Goal: Task Accomplishment & Management: Manage account settings

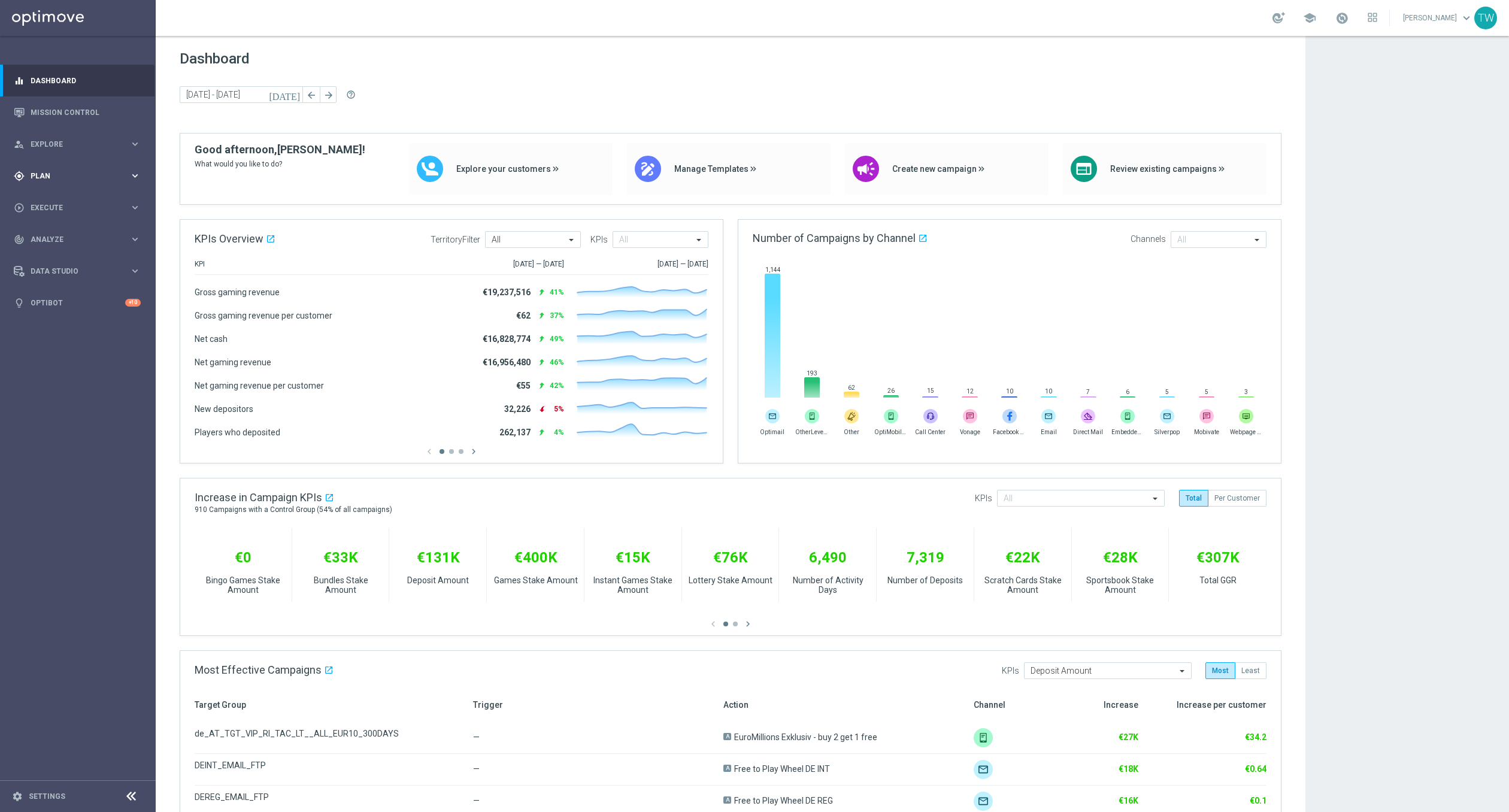
click at [94, 182] on div "gps_fixed Plan keyboard_arrow_right" at bounding box center [77, 176] width 154 height 32
click at [123, 234] on div "Templates" at bounding box center [80, 236] width 97 height 7
click at [58, 254] on link "Optimail" at bounding box center [81, 254] width 87 height 9
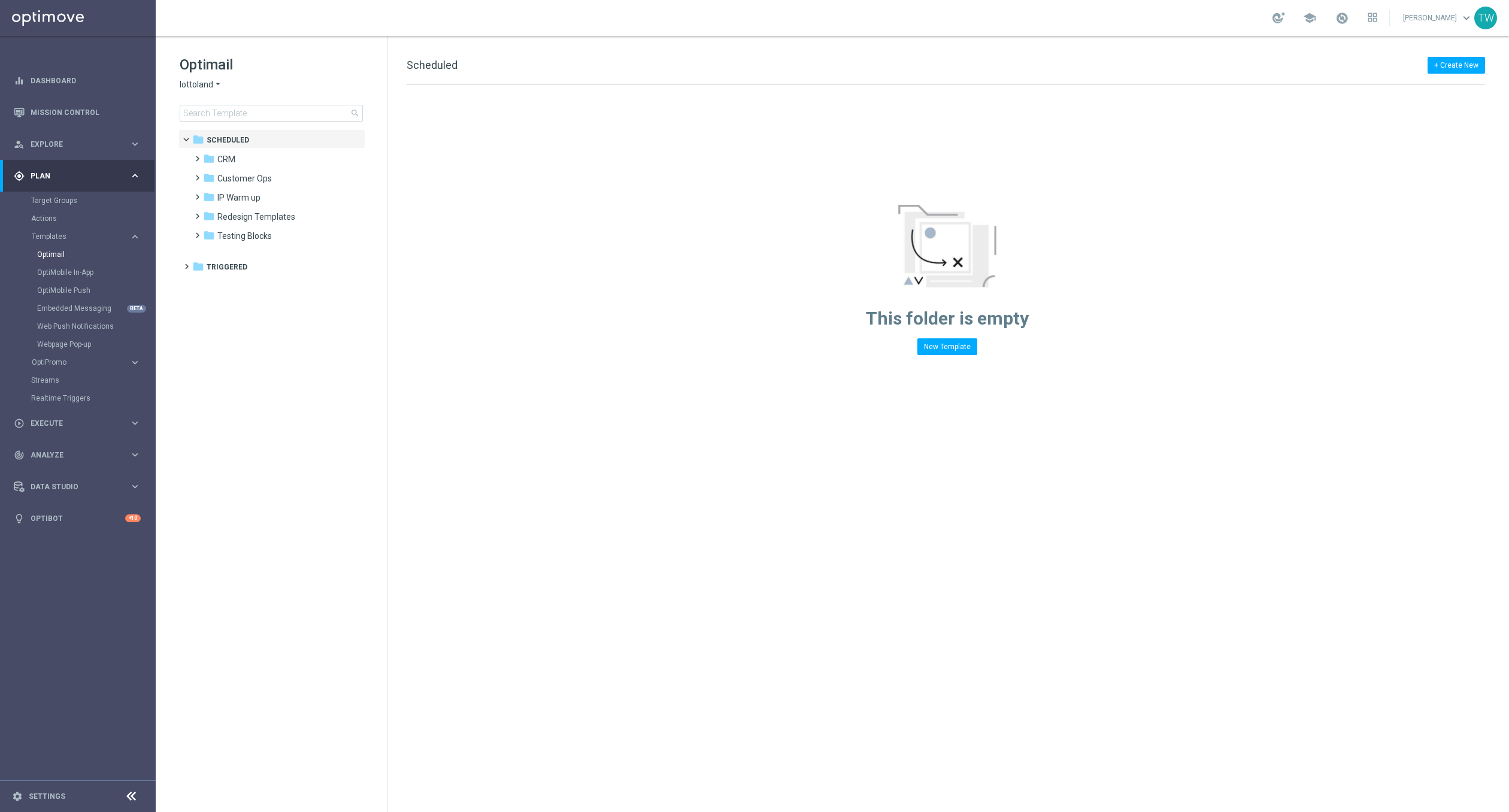
click at [199, 85] on span "lottoland" at bounding box center [196, 85] width 34 height 11
click at [234, 118] on div "lottoland KenoGO Sorte Online Sorteonline.bet.br Lottoland.bet.br Lottoland.com…" at bounding box center [225, 134] width 90 height 86
click at [234, 118] on div "KenoGO" at bounding box center [225, 112] width 90 height 15
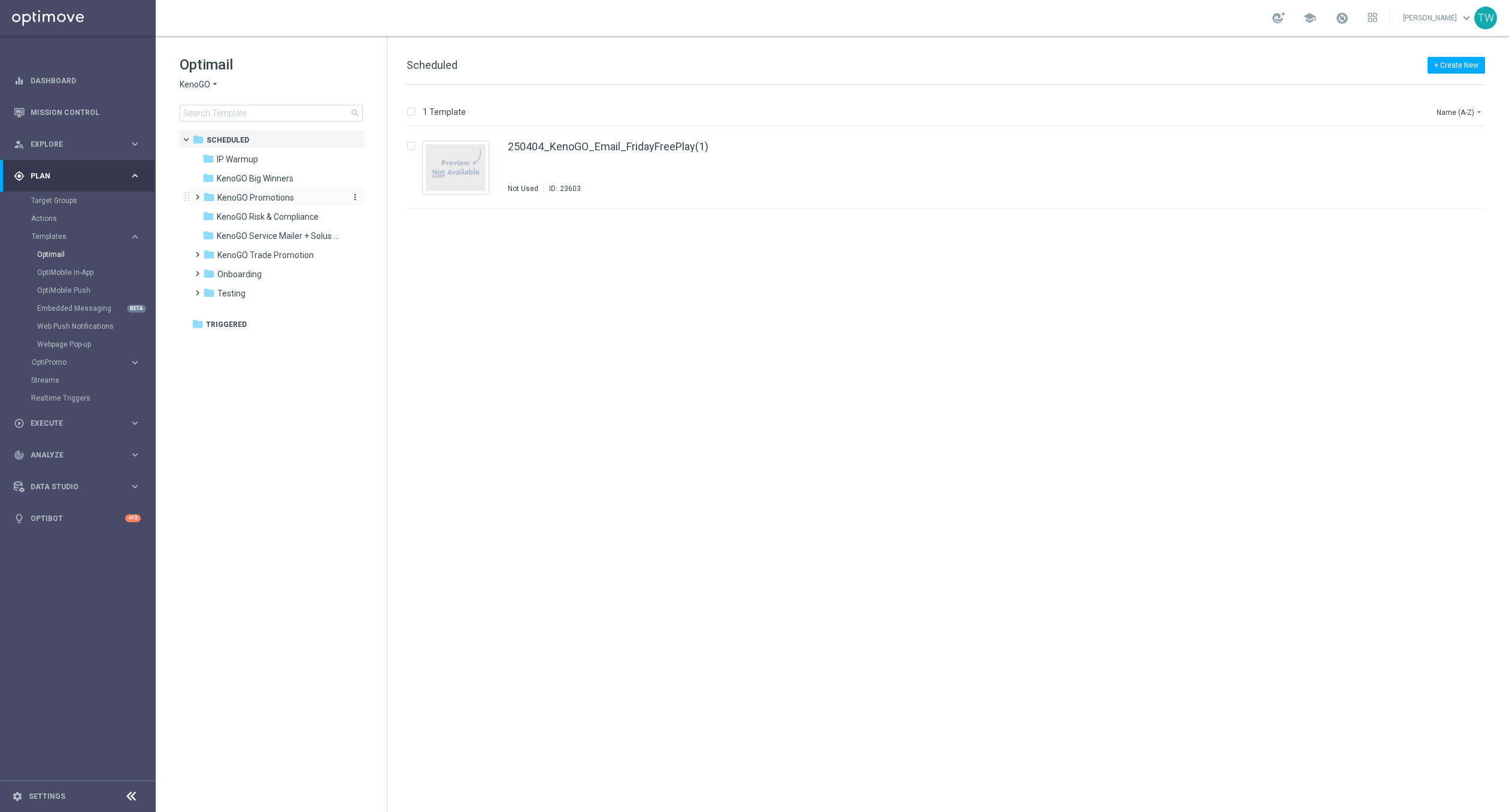
click at [310, 201] on div "folder KenoGO Promotions" at bounding box center [272, 198] width 138 height 14
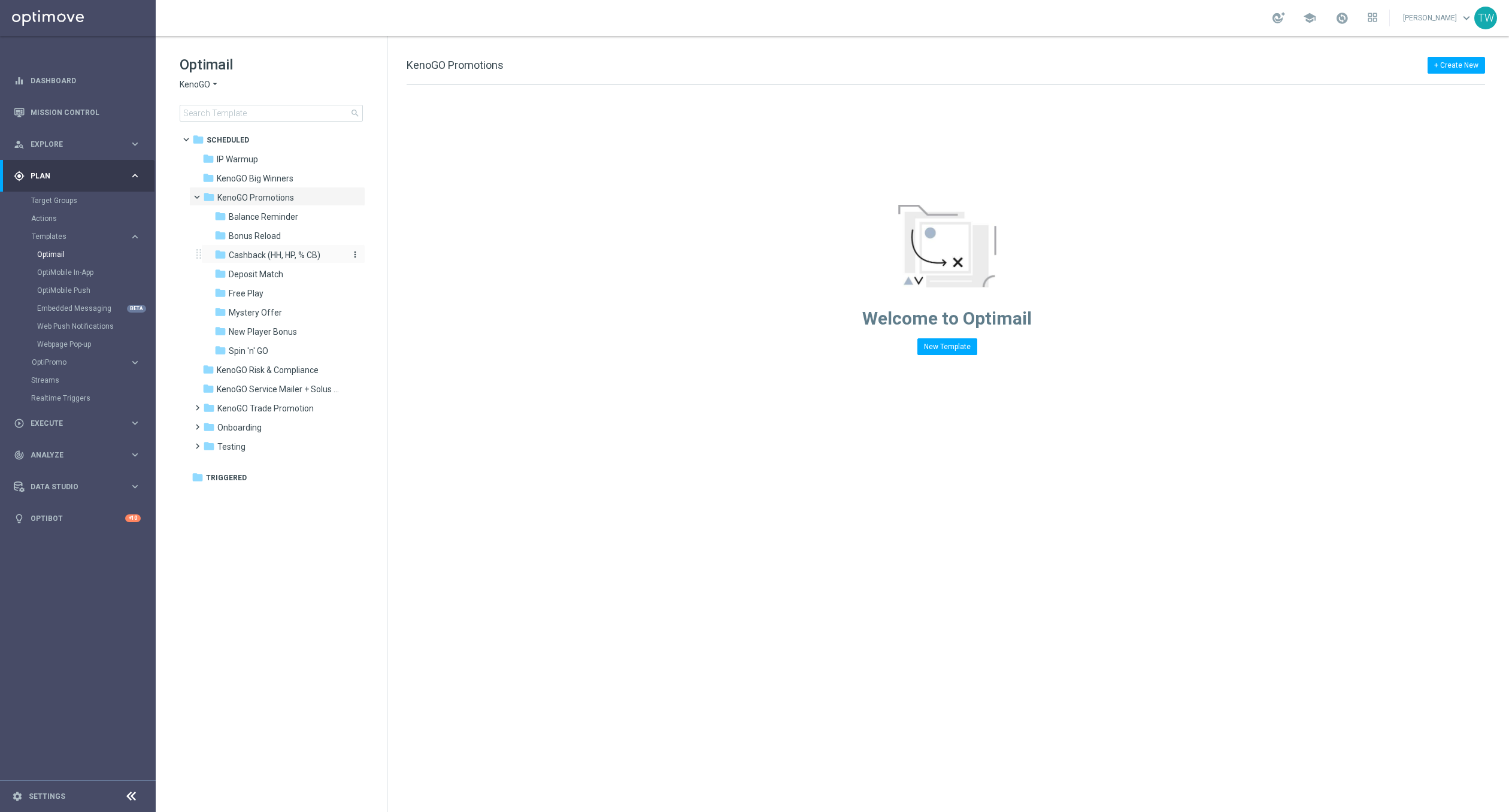
click at [316, 257] on span "Cashback (HH, HP, % CB)" at bounding box center [274, 254] width 92 height 11
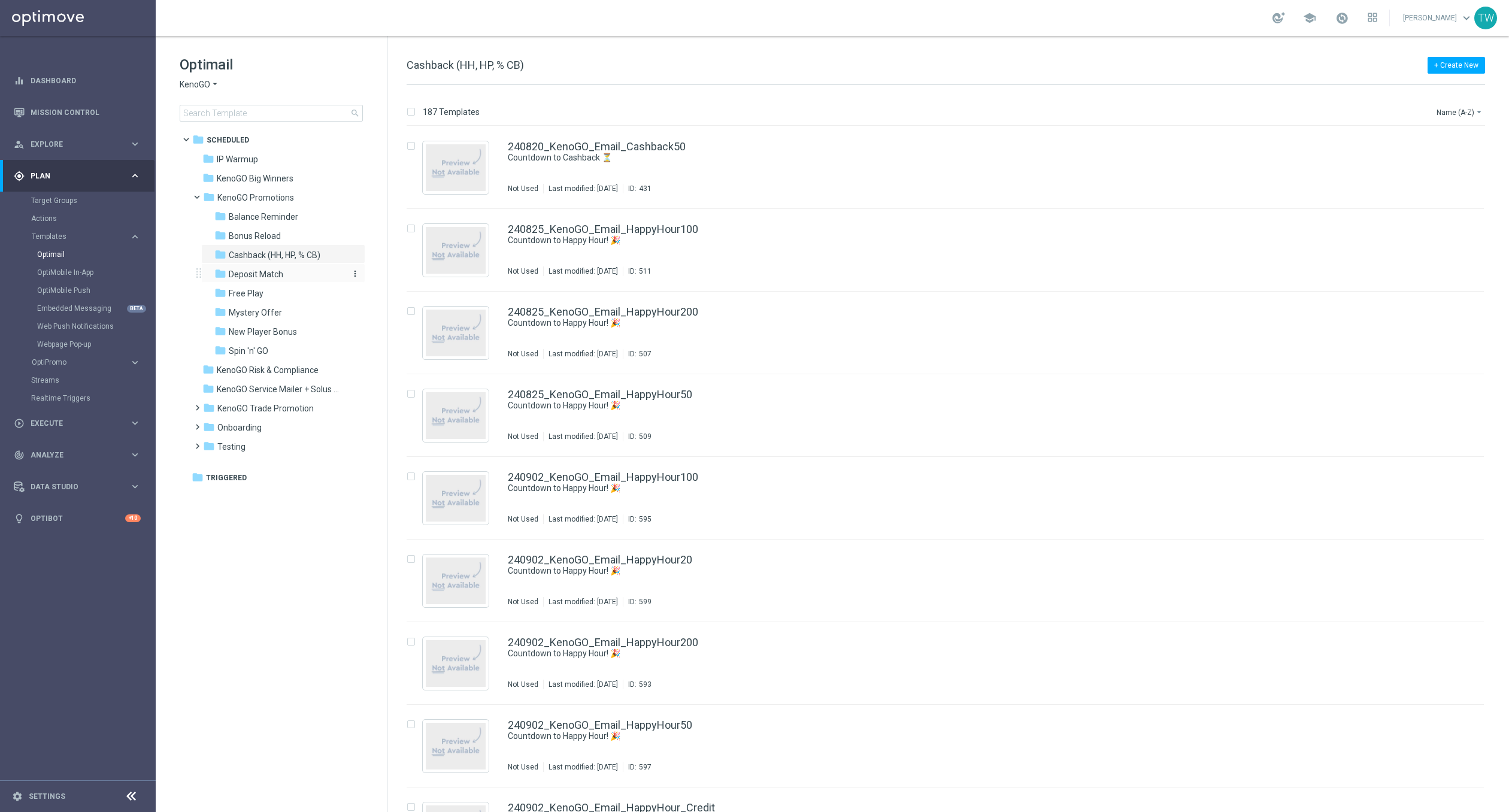
click at [308, 272] on div "folder Deposit Match" at bounding box center [278, 275] width 127 height 14
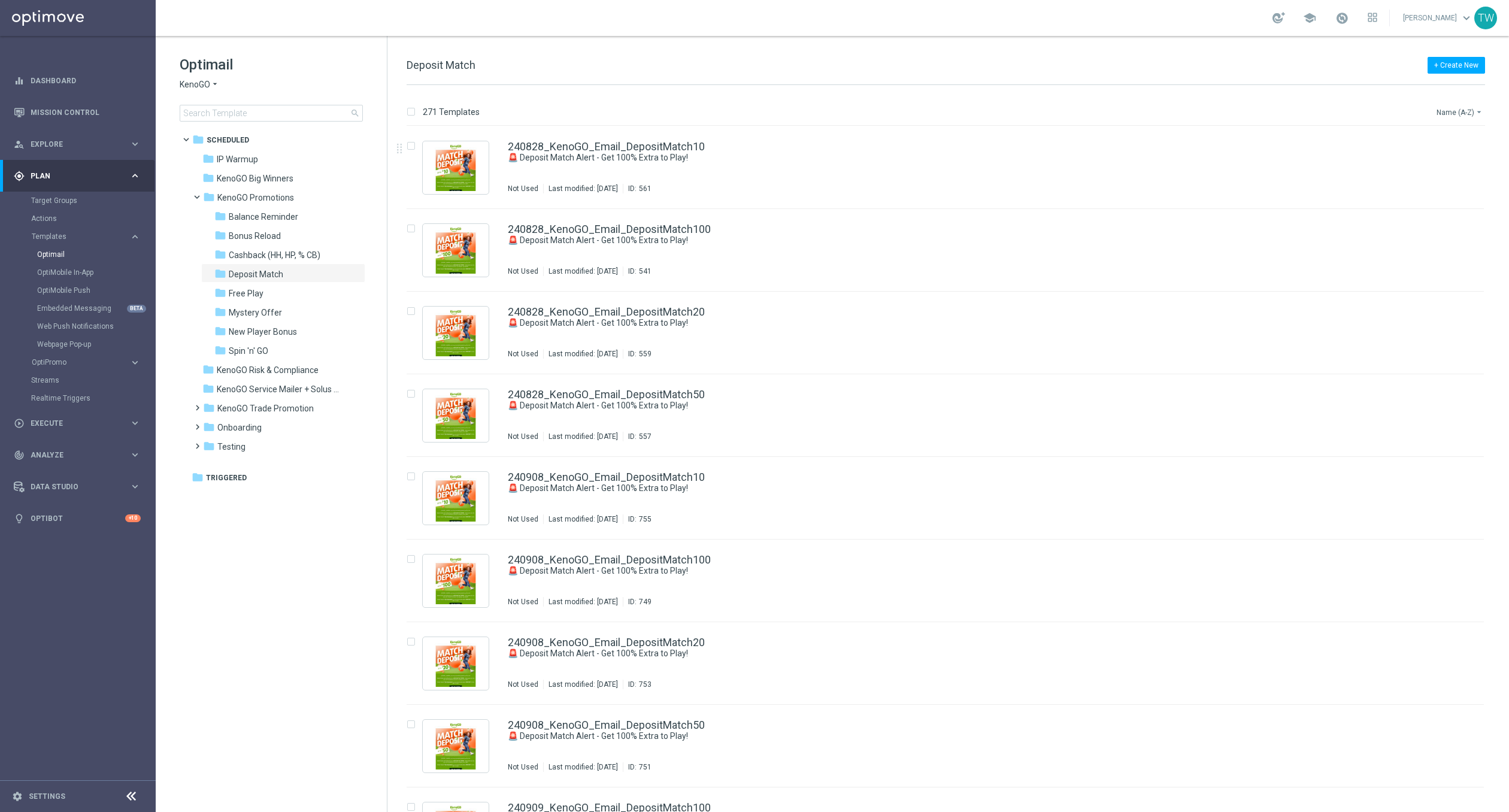
click at [1442, 116] on button "Name (A-Z) arrow_drop_down" at bounding box center [1460, 112] width 50 height 15
click at [1450, 161] on span "Date Modified (Newest)" at bounding box center [1439, 165] width 80 height 8
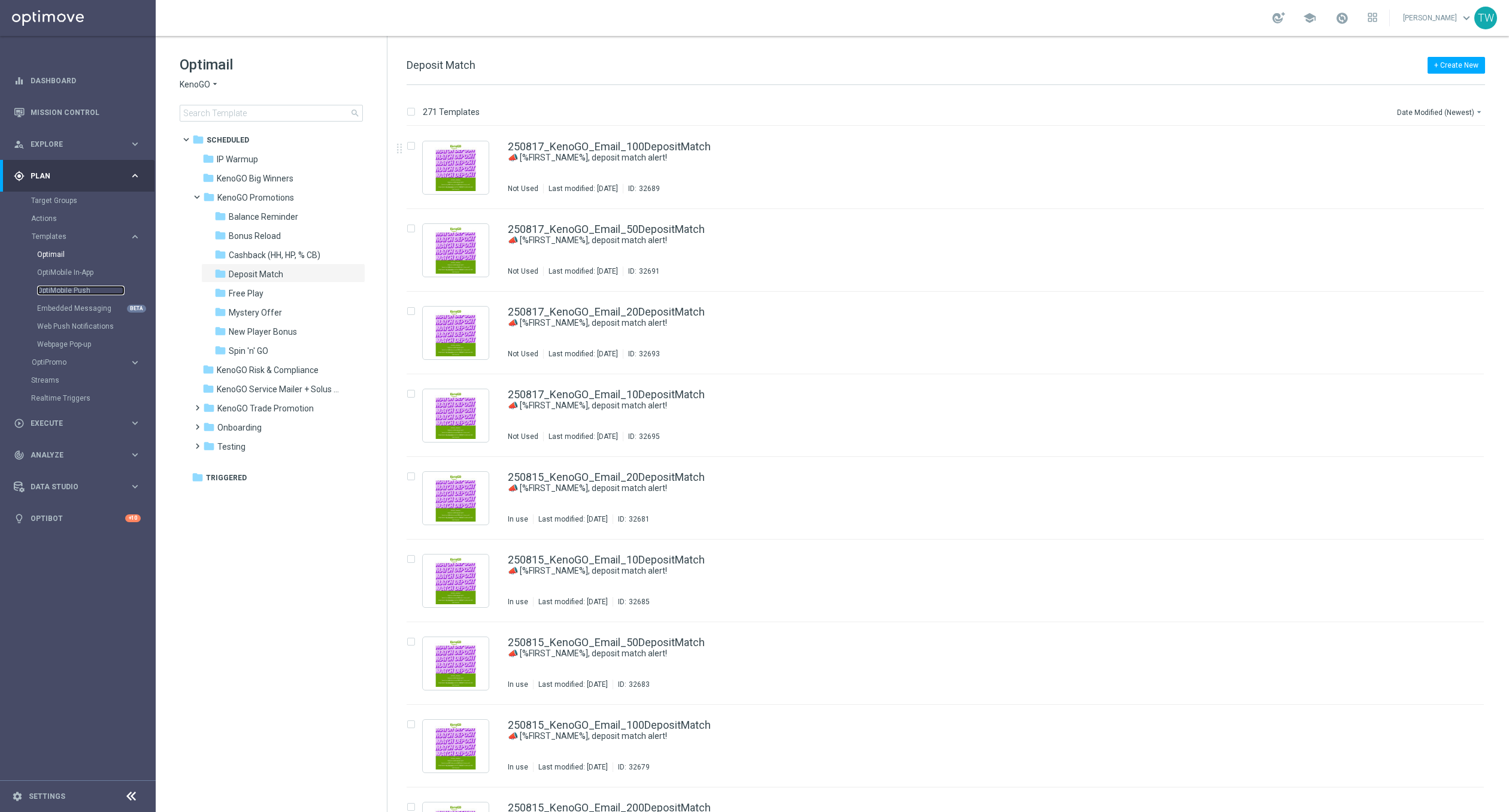
drag, startPoint x: 78, startPoint y: 292, endPoint x: 703, endPoint y: 70, distance: 663.3
click at [79, 291] on link "OptiMobile Push" at bounding box center [81, 290] width 87 height 9
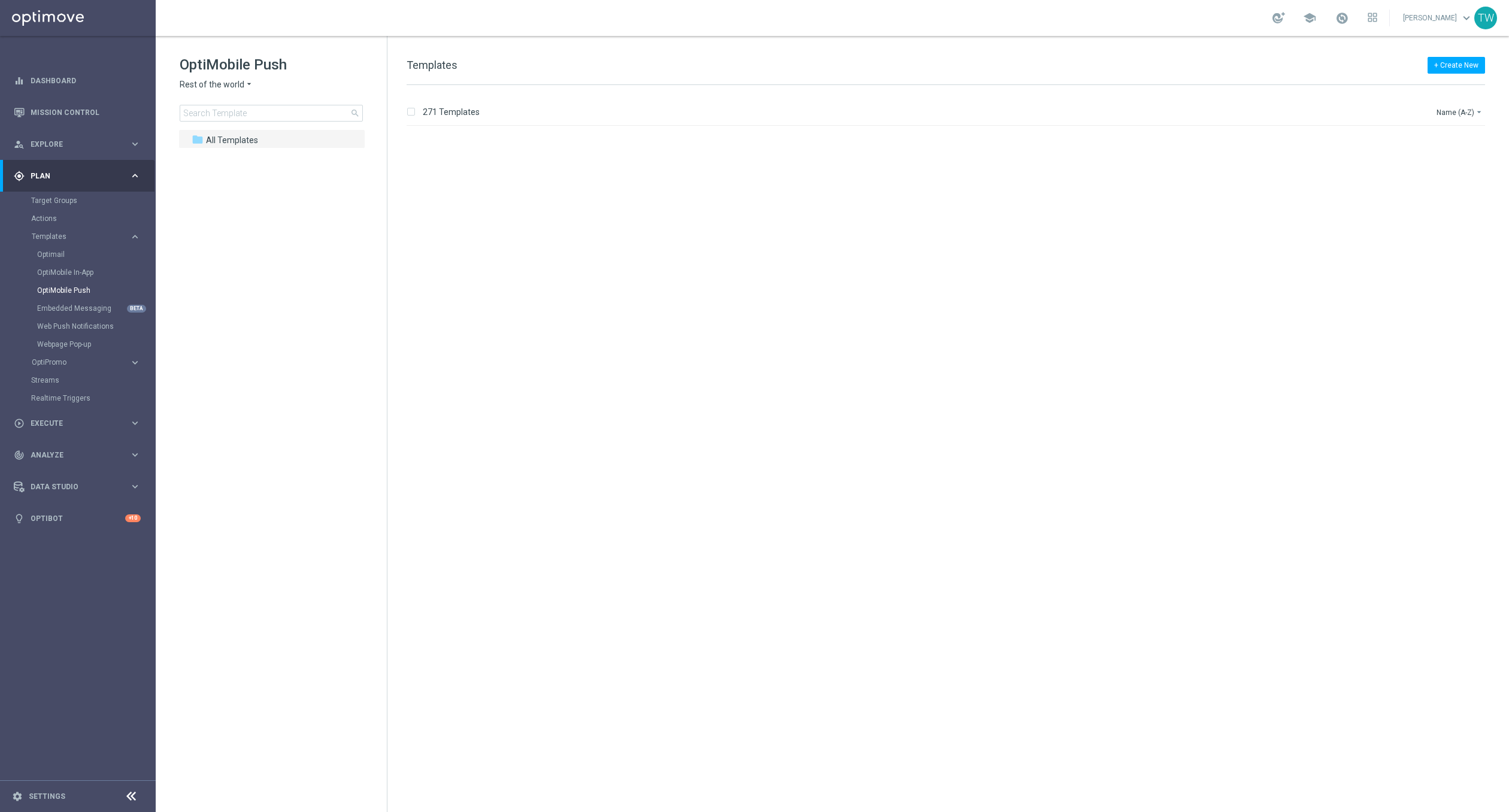
click at [235, 84] on span "Rest of the world" at bounding box center [212, 85] width 65 height 11
click at [0, 0] on span "KenoGO Australia" at bounding box center [0, 0] width 0 height 0
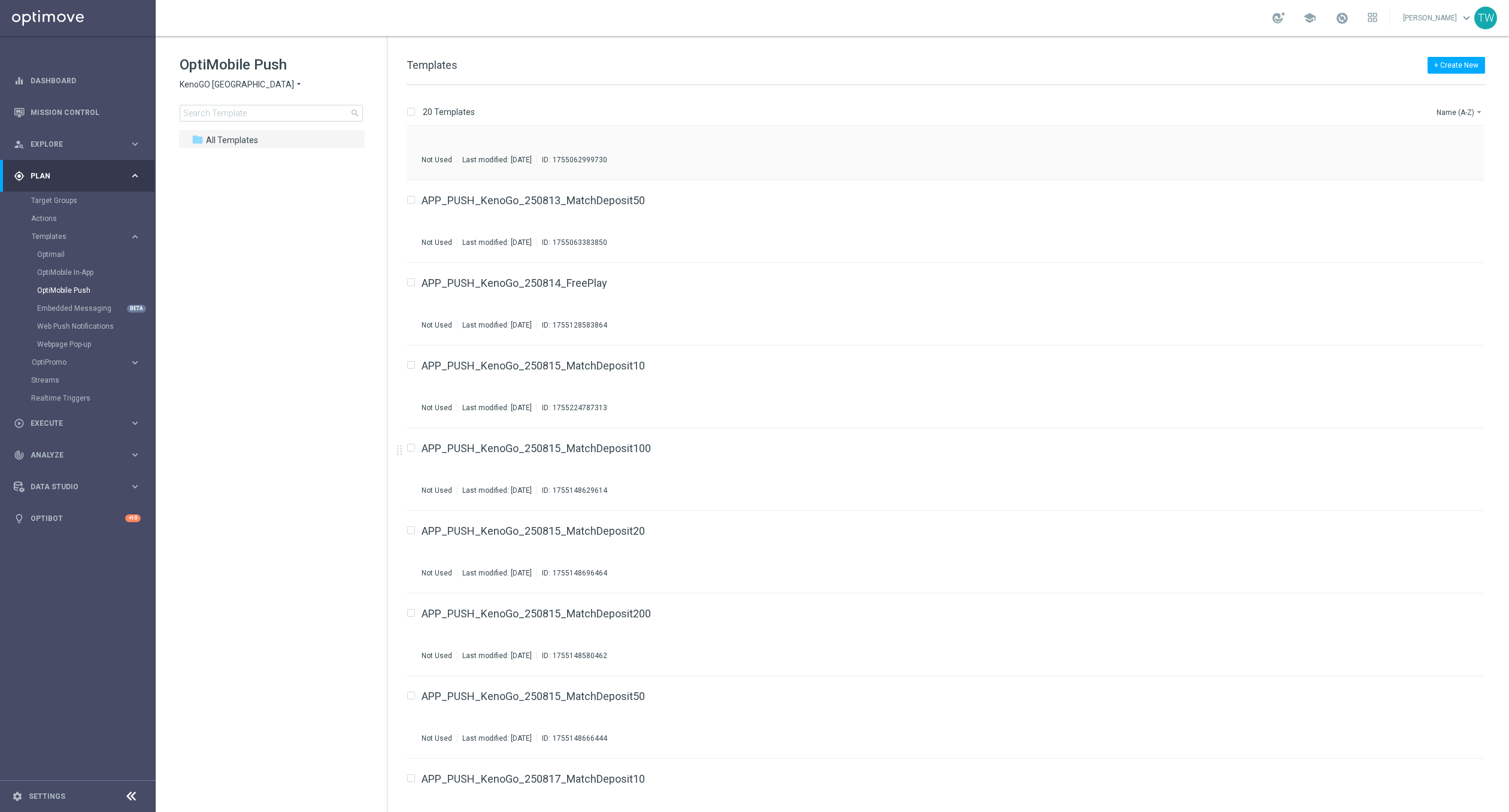
scroll to position [341, 0]
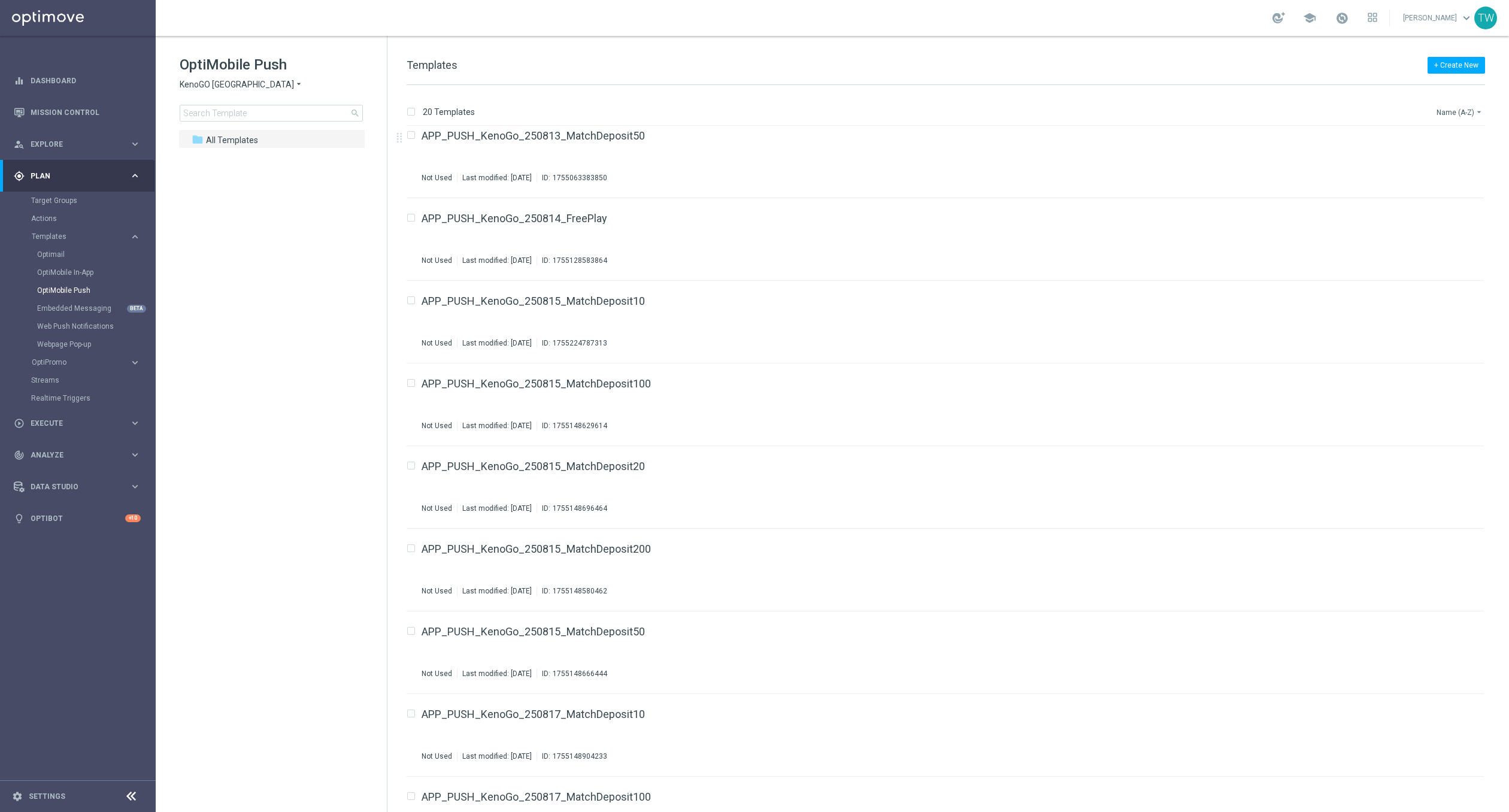
click at [1441, 109] on button "Name (A-Z) arrow_drop_down" at bounding box center [1460, 112] width 50 height 15
click at [1445, 161] on span "Date Modified (Newest)" at bounding box center [1439, 165] width 80 height 8
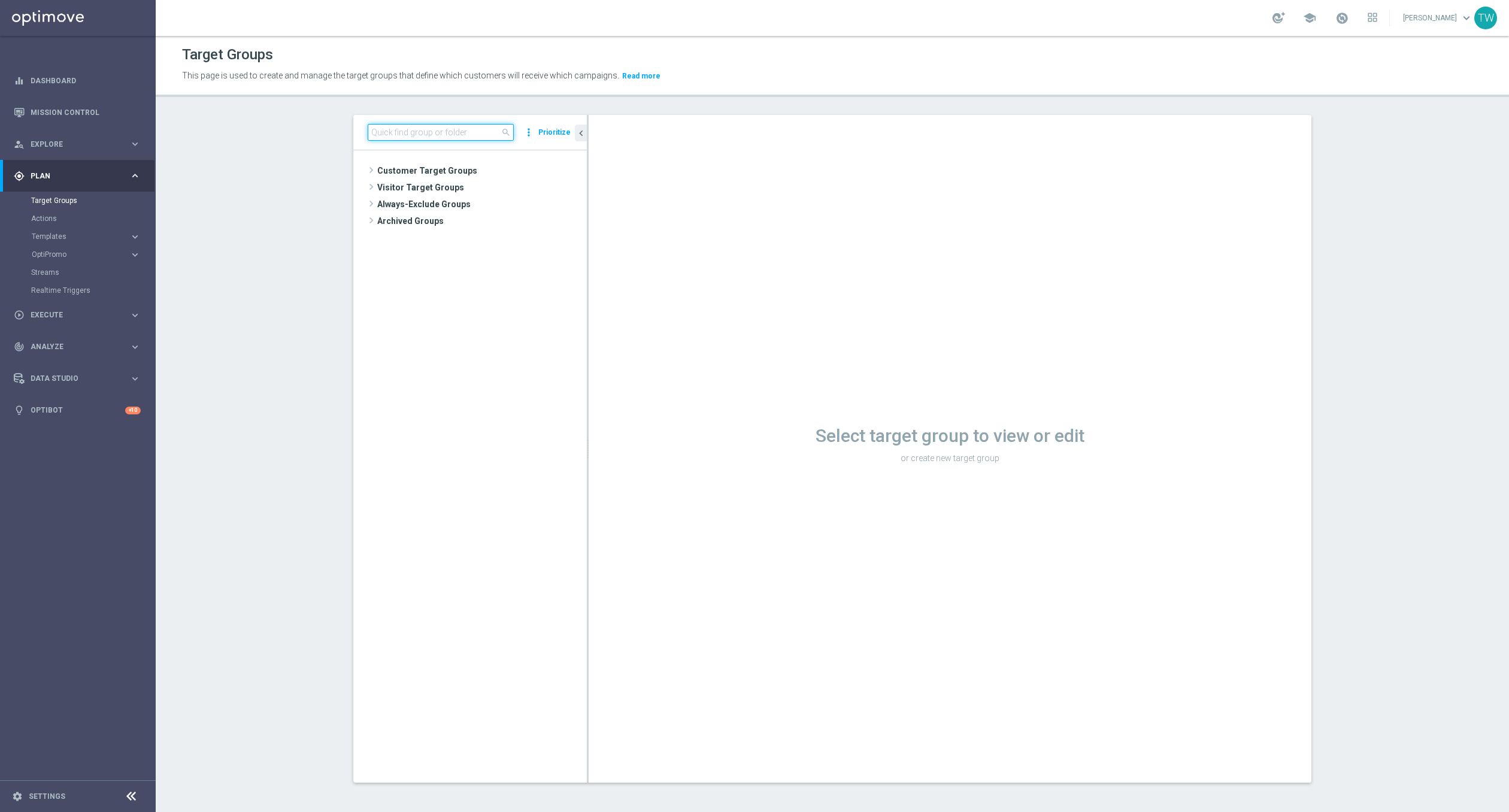
click at [467, 128] on input at bounding box center [441, 132] width 146 height 16
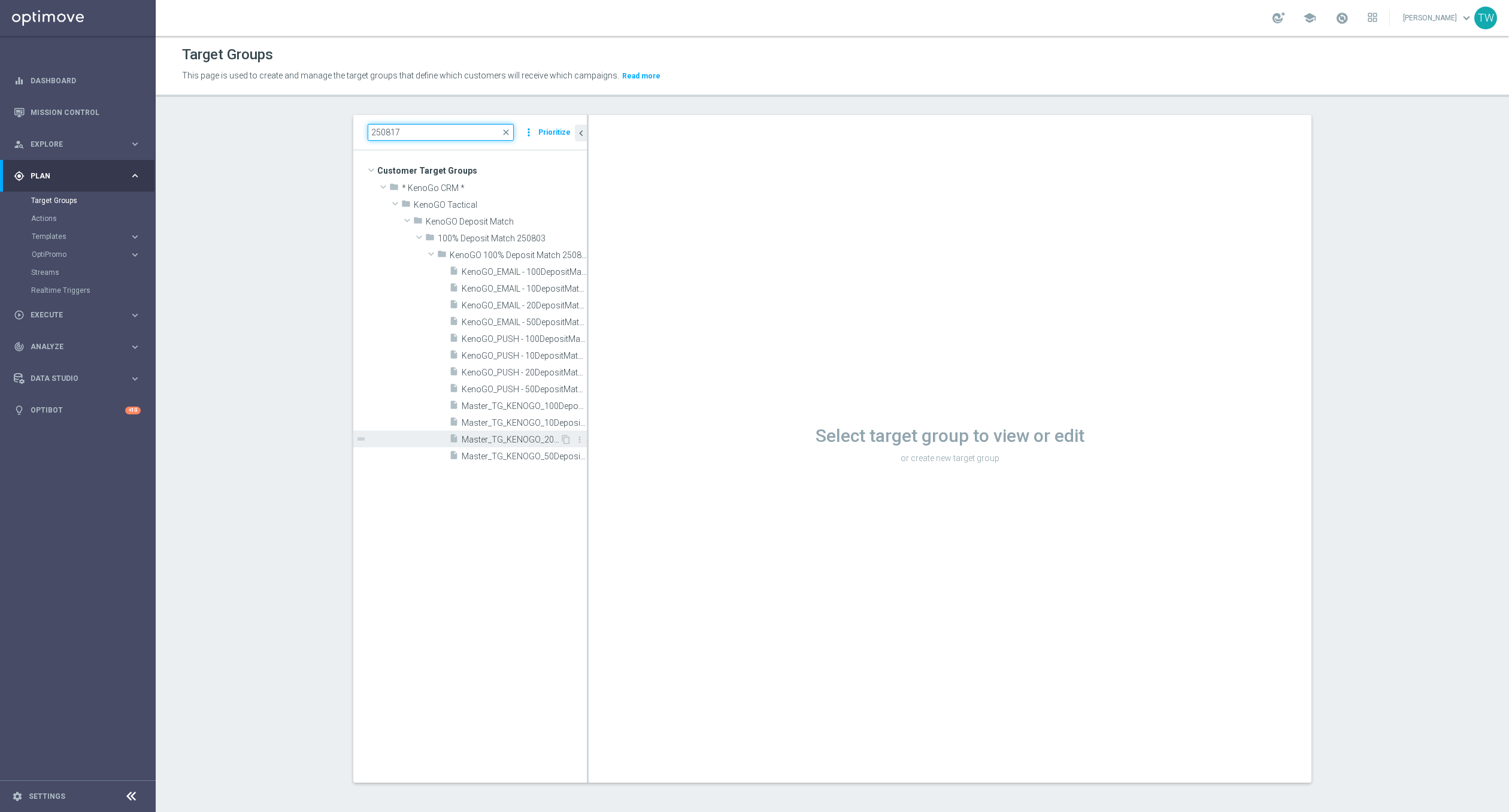
type input "250817"
click at [512, 440] on span "Master_TG_KENOGO_20DepositMatch_250817" at bounding box center [510, 440] width 98 height 10
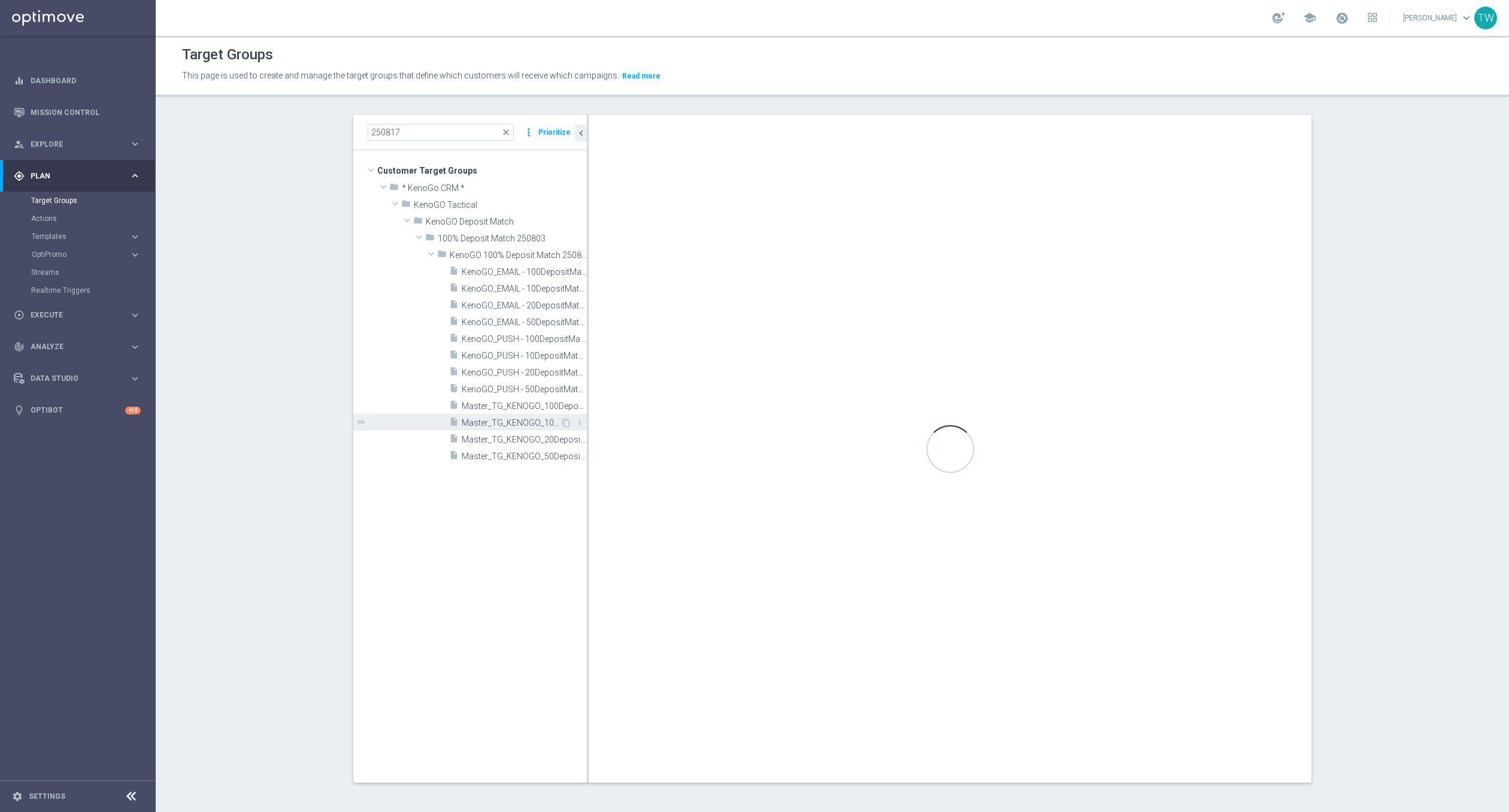
click at [515, 423] on span "Master_TG_KENOGO_10DepositMatch_250817" at bounding box center [510, 423] width 98 height 10
click at [515, 407] on span "Master_TG_KENOGO_100DepositMatch_250817" at bounding box center [510, 406] width 98 height 10
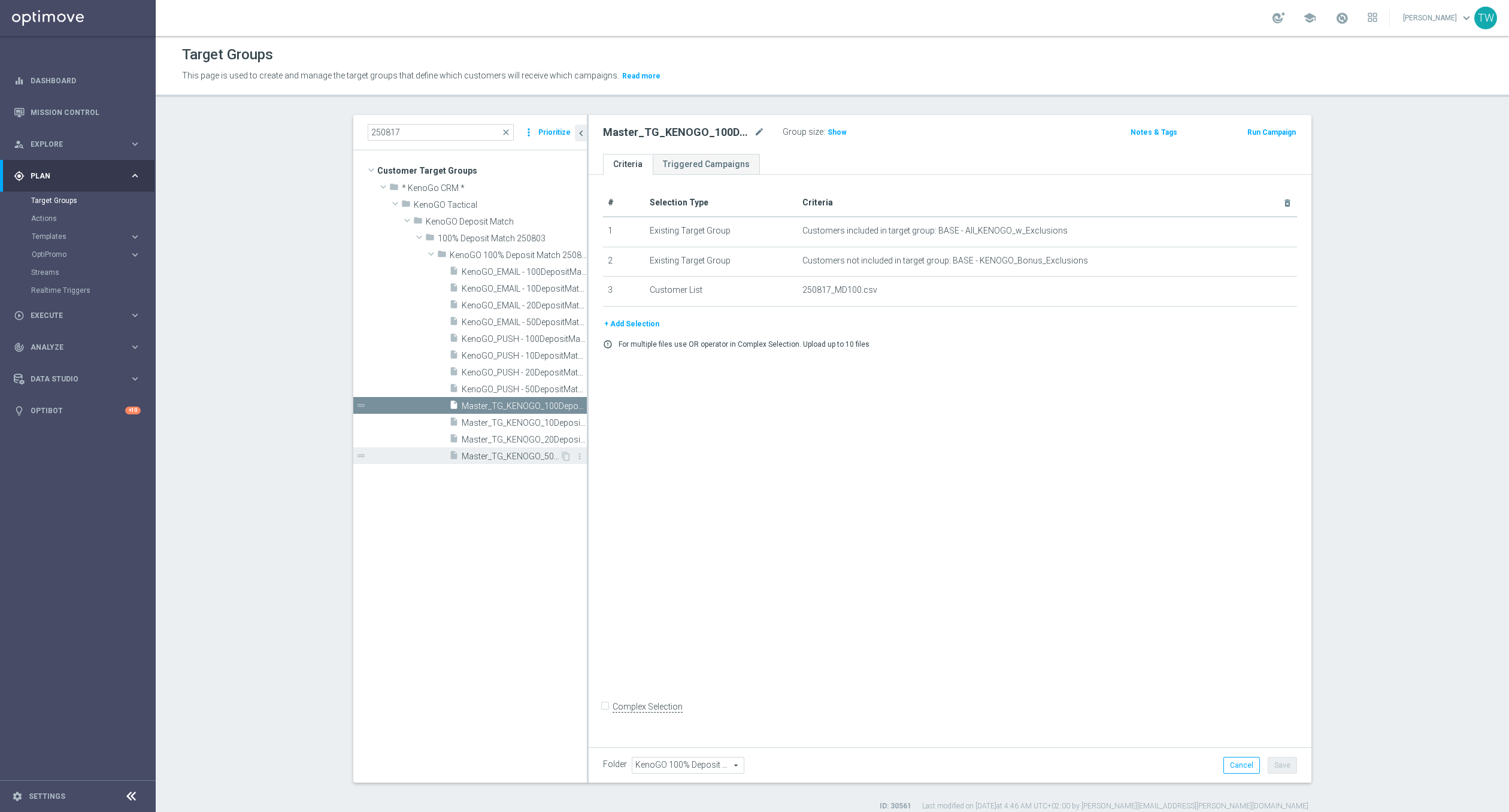
click at [533, 458] on span "Master_TG_KENOGO_50DepositMatch_250817" at bounding box center [510, 456] width 98 height 10
click at [503, 440] on span "Master_TG_KENOGO_20DepositMatch_250817" at bounding box center [510, 440] width 98 height 10
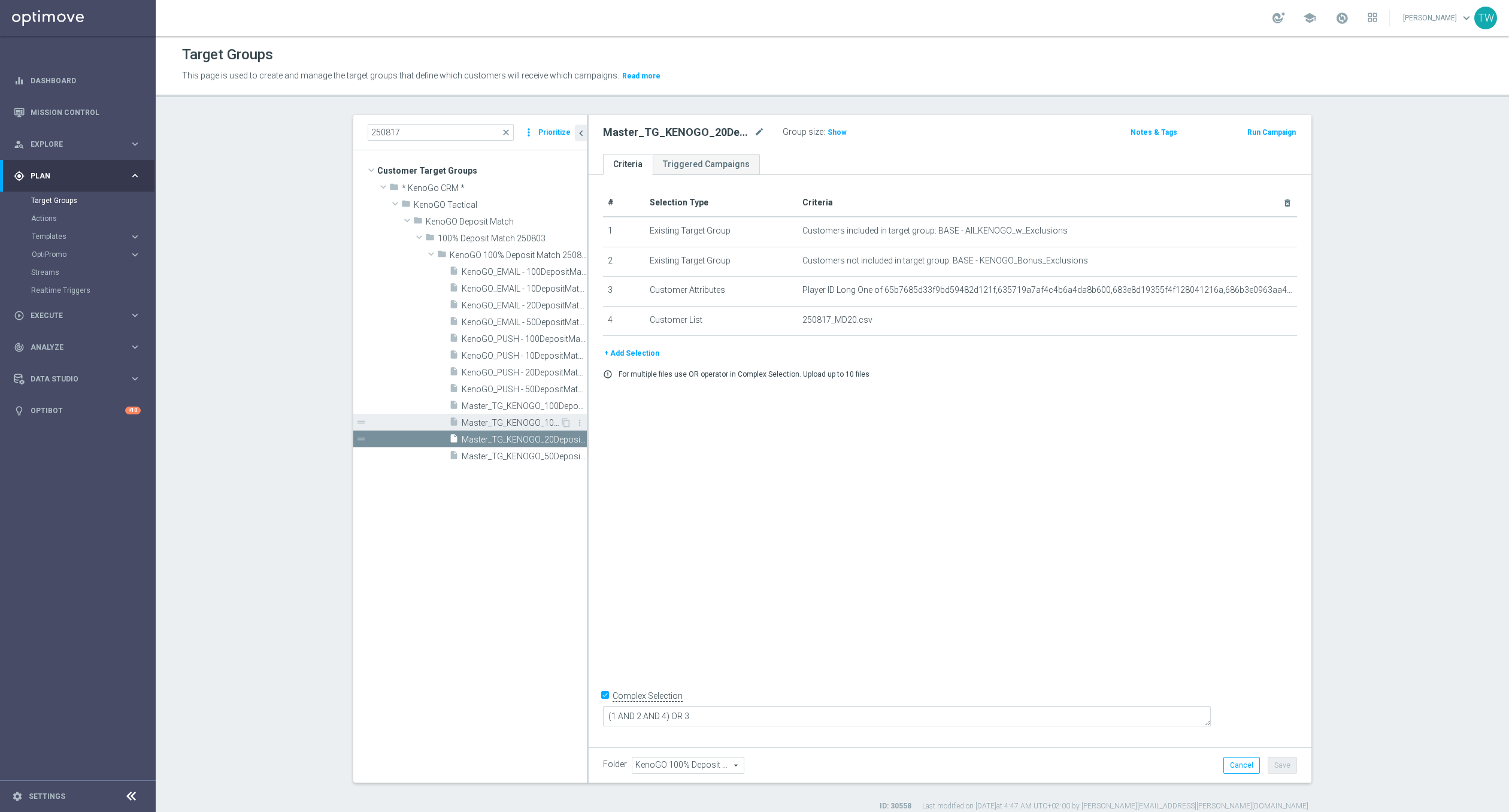
click at [493, 418] on span "Master_TG_KENOGO_10DepositMatch_250817" at bounding box center [510, 423] width 98 height 10
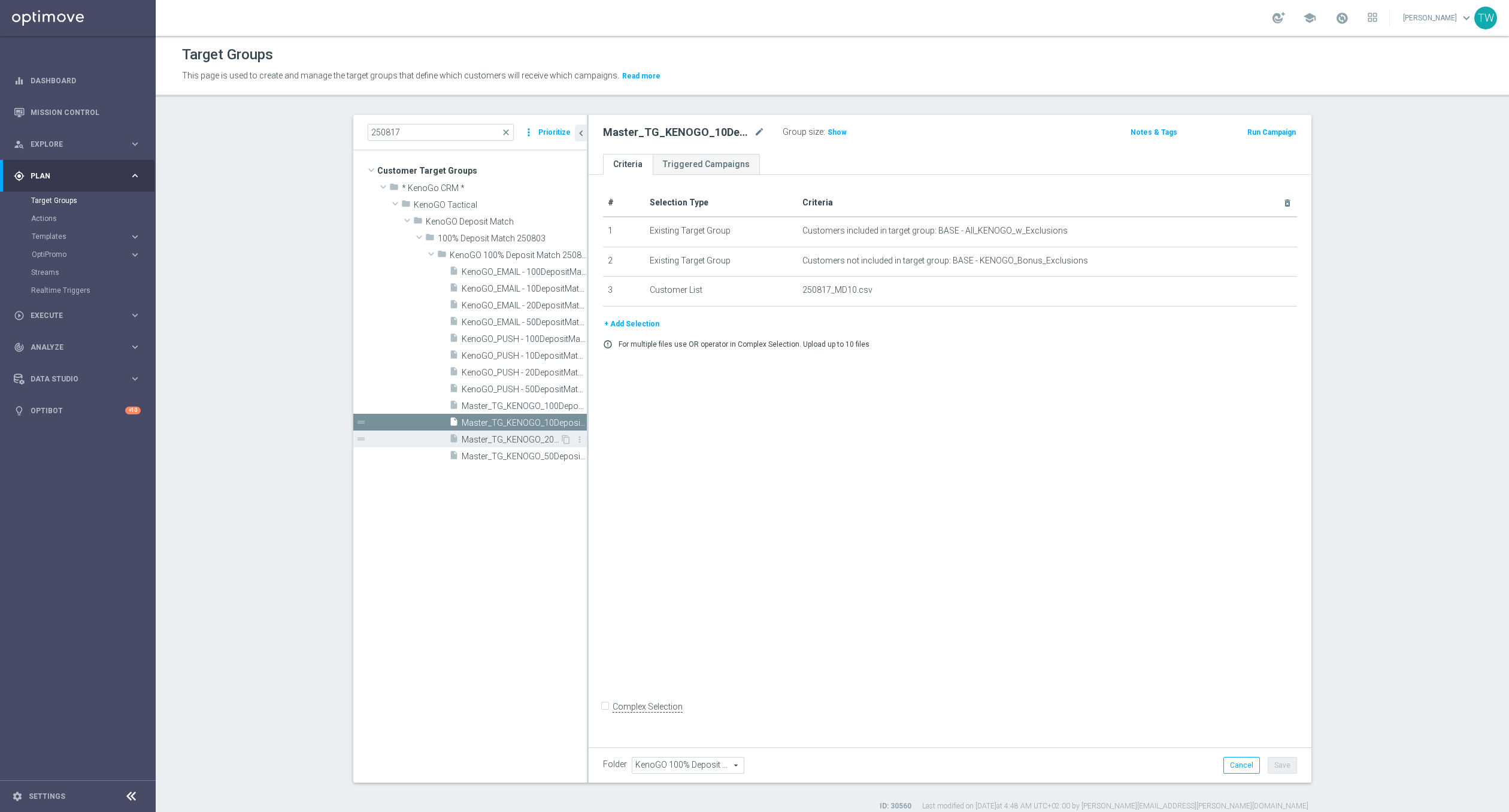
click at [494, 435] on span "Master_TG_KENOGO_20DepositMatch_250817" at bounding box center [510, 440] width 98 height 10
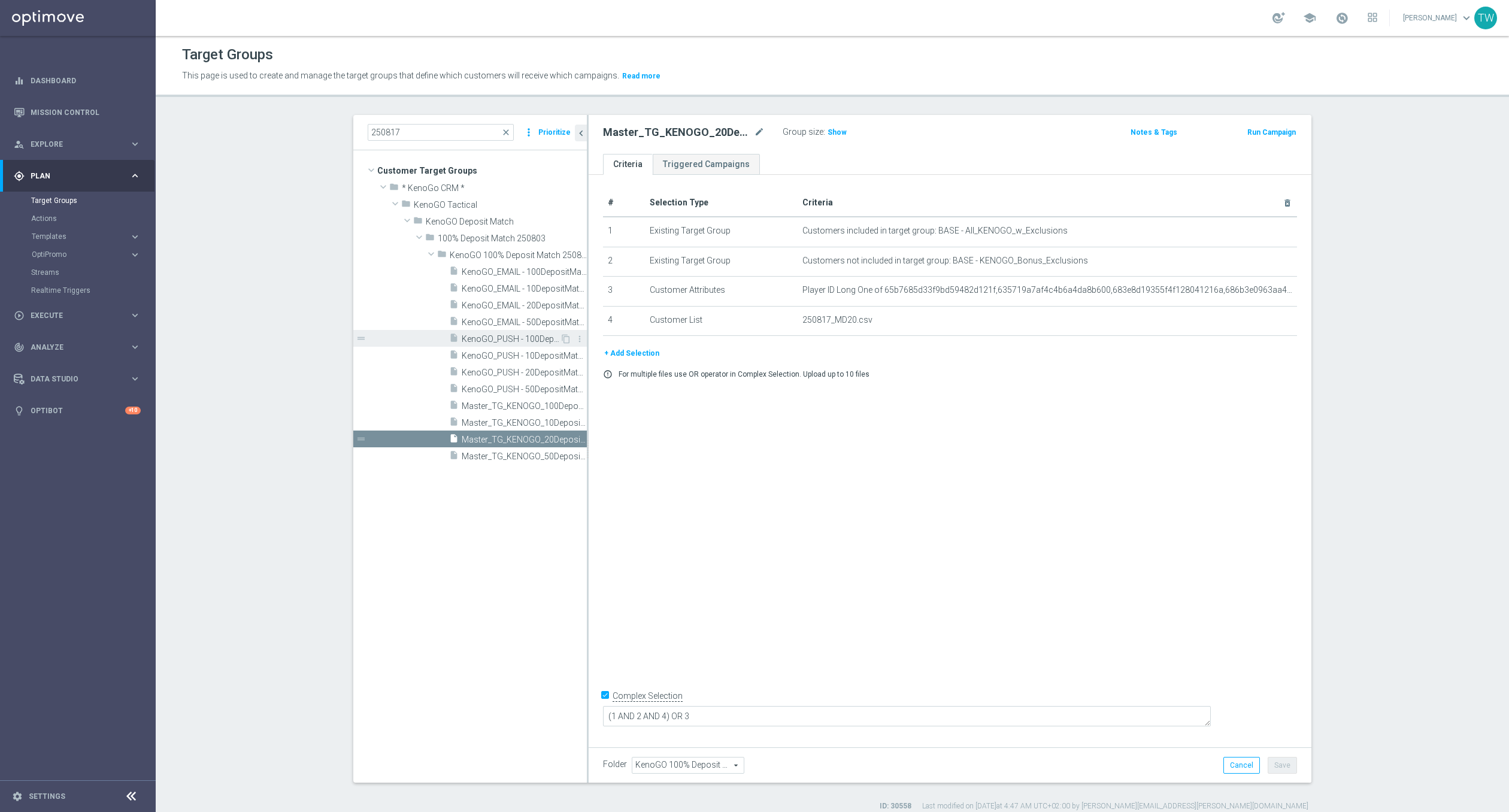
click at [492, 334] on span "KenoGO_PUSH - 100DepositMatch_250817" at bounding box center [510, 339] width 98 height 10
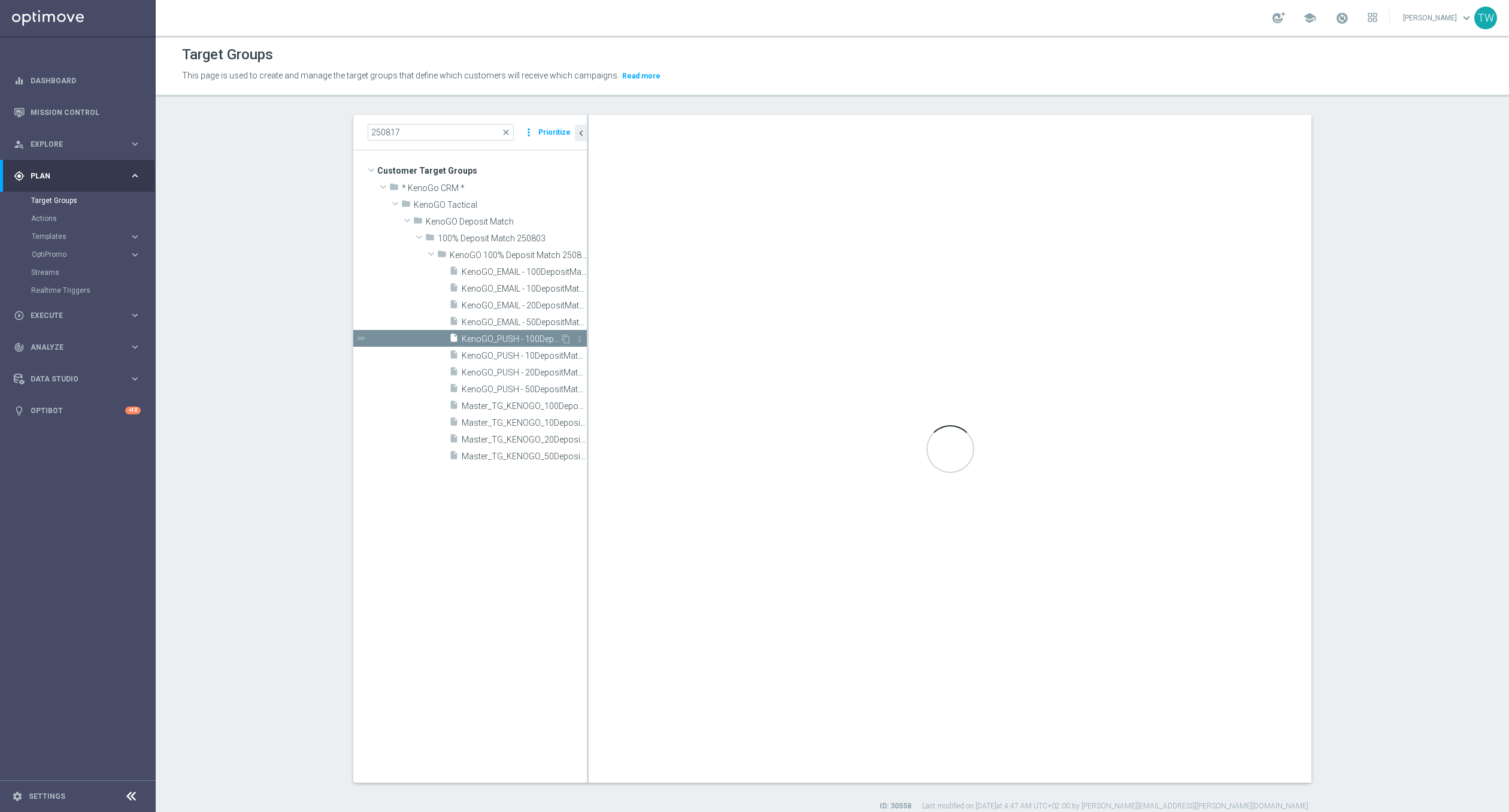
checkbox input "false"
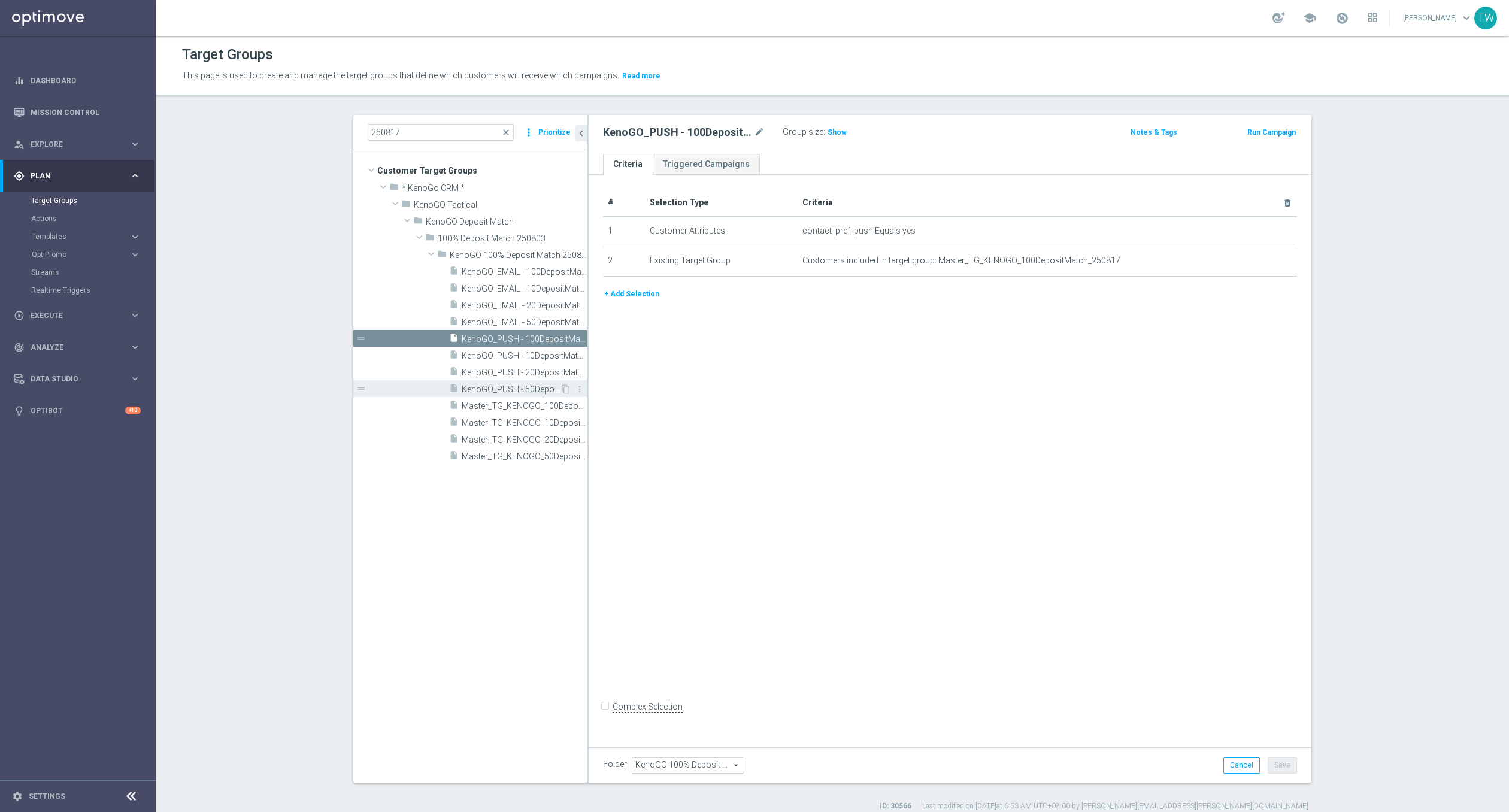
click at [508, 388] on span "KenoGO_PUSH - 50DepositMatch_250817" at bounding box center [510, 389] width 98 height 10
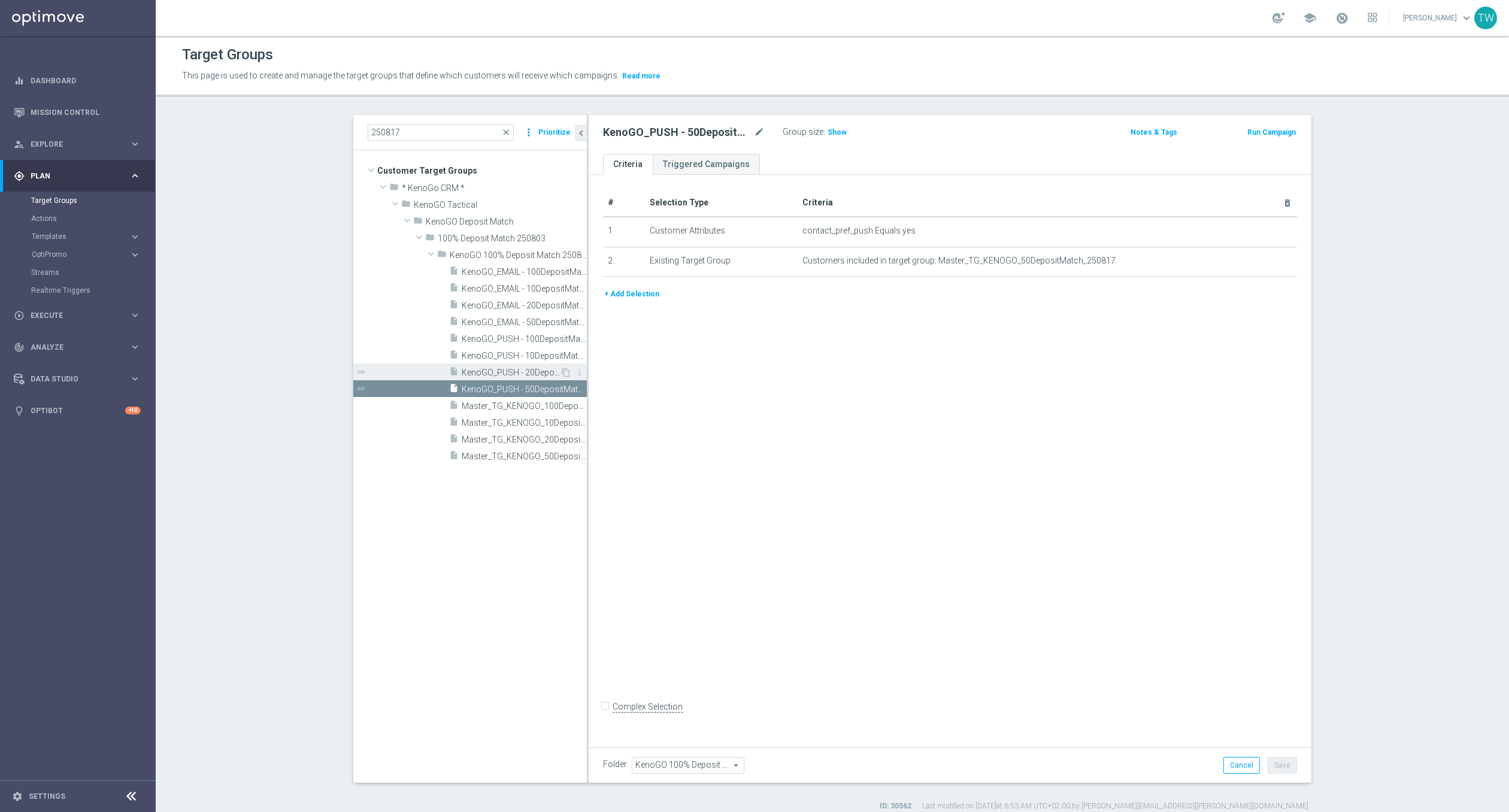
click at [506, 368] on span "KenoGO_PUSH - 20DepositMatch_250817" at bounding box center [510, 373] width 98 height 10
click at [507, 356] on span "KenoGO_PUSH - 10DepositMatch_250817" at bounding box center [510, 356] width 98 height 10
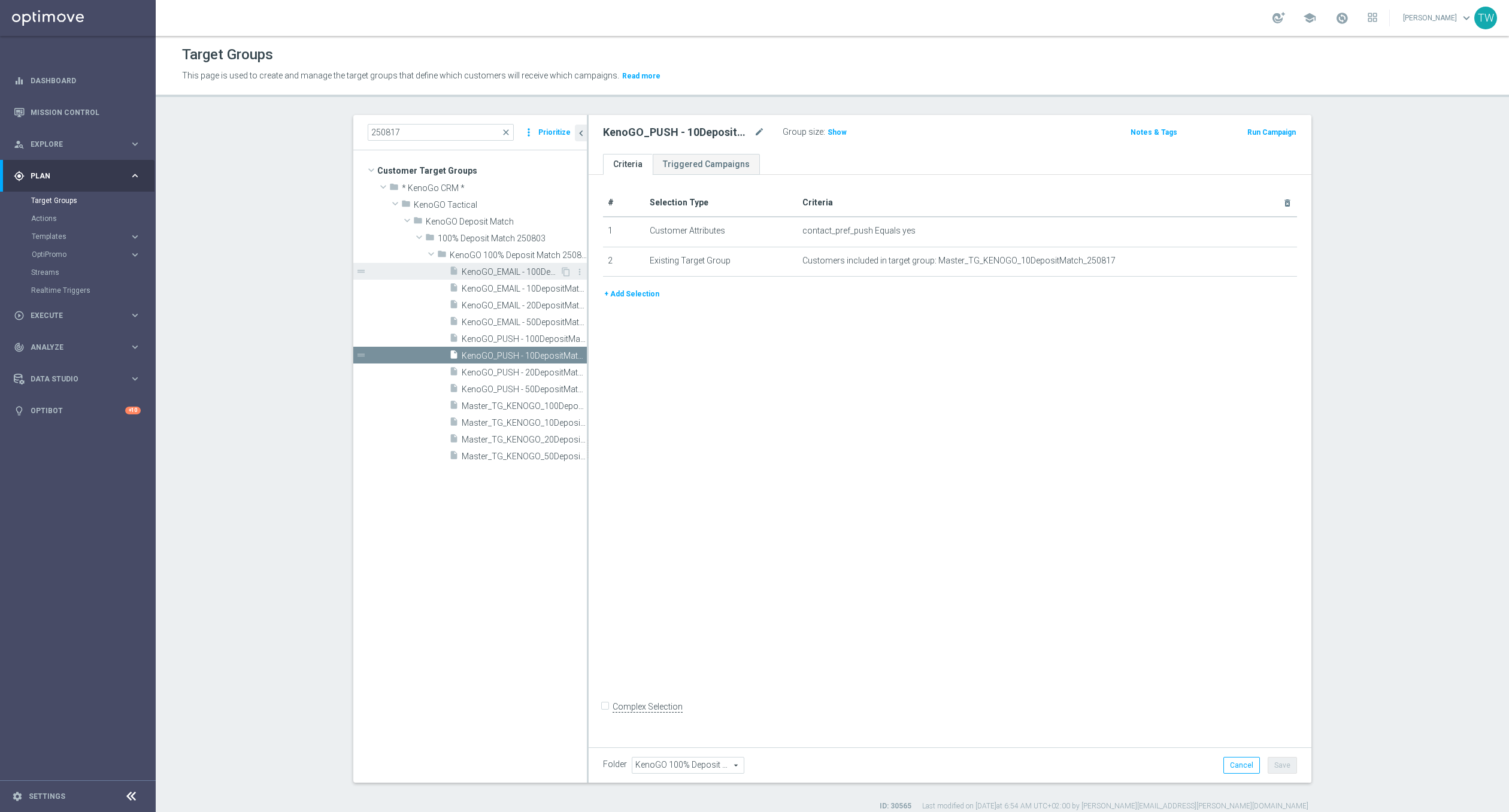
click at [509, 272] on span "KenoGO_EMAIL - 100DepositMatch_250817" at bounding box center [510, 272] width 98 height 10
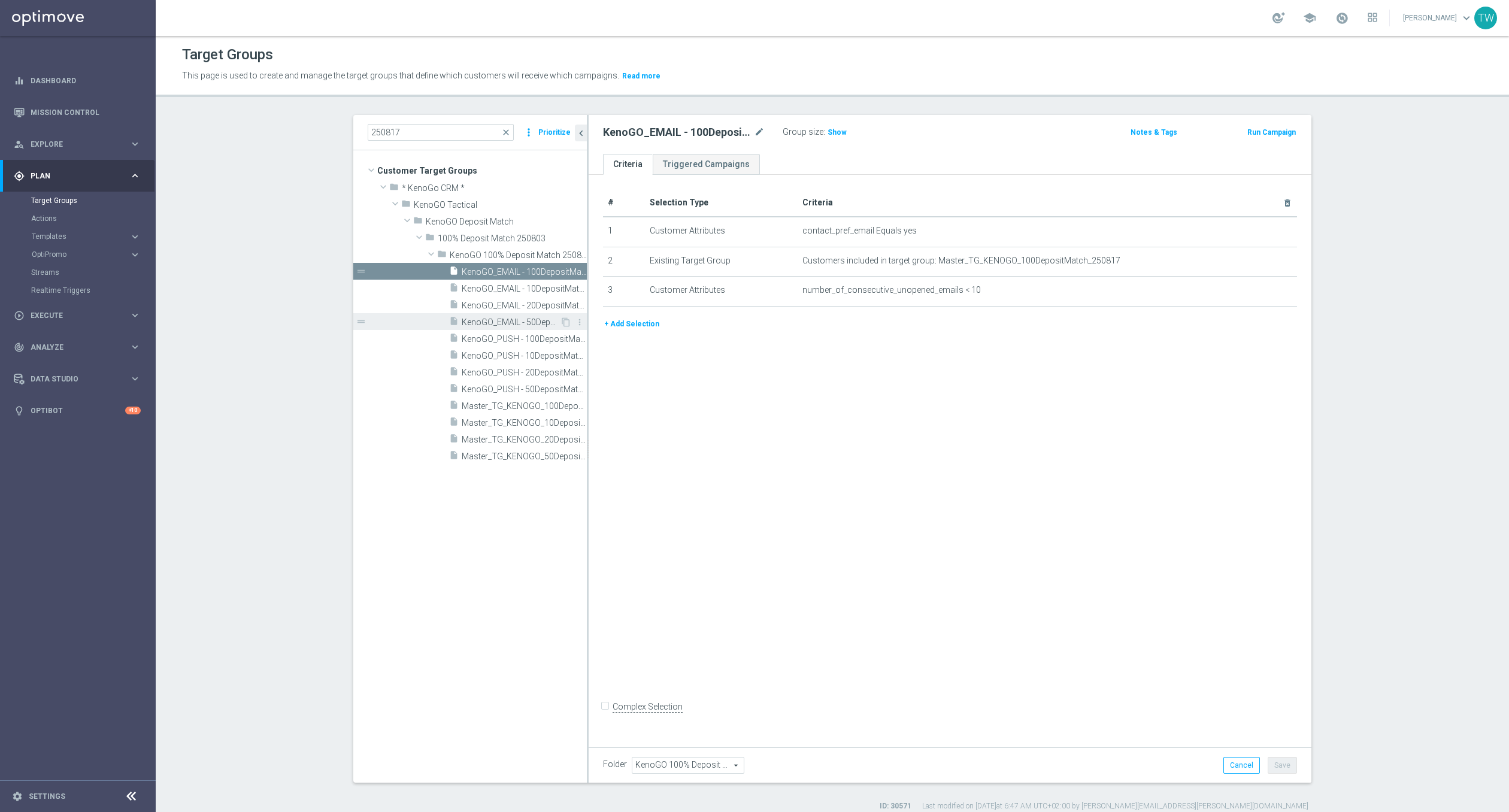
click at [515, 328] on div "insert_drive_file KenoGO_EMAIL - 50DepositMatch_250817" at bounding box center [504, 322] width 111 height 16
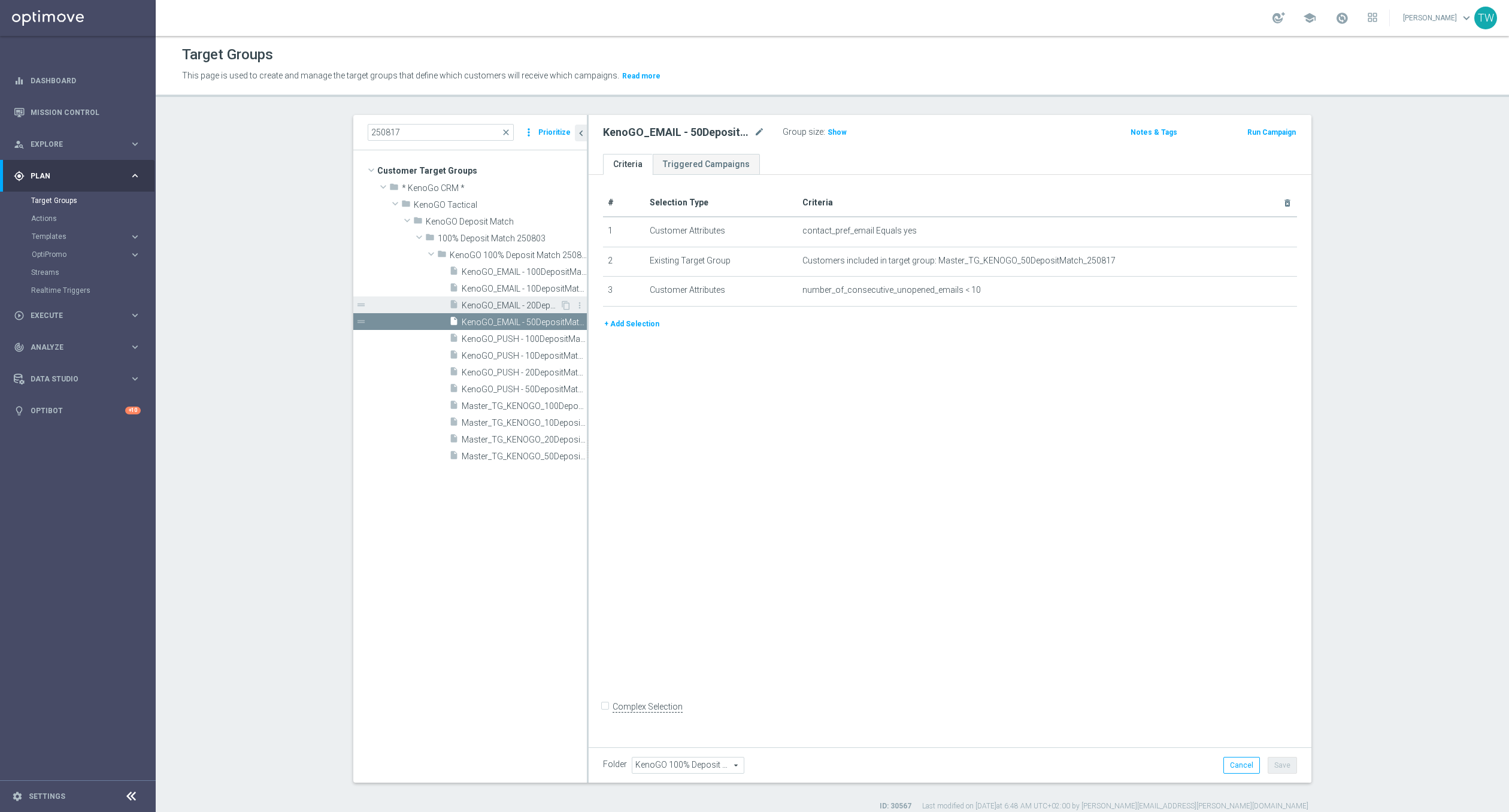
click at [512, 301] on span "KenoGO_EMAIL - 20DepositMatch_250817" at bounding box center [510, 306] width 98 height 10
click at [511, 288] on span "KenoGO_EMAIL - 10DepositMatch_250817" at bounding box center [510, 289] width 98 height 10
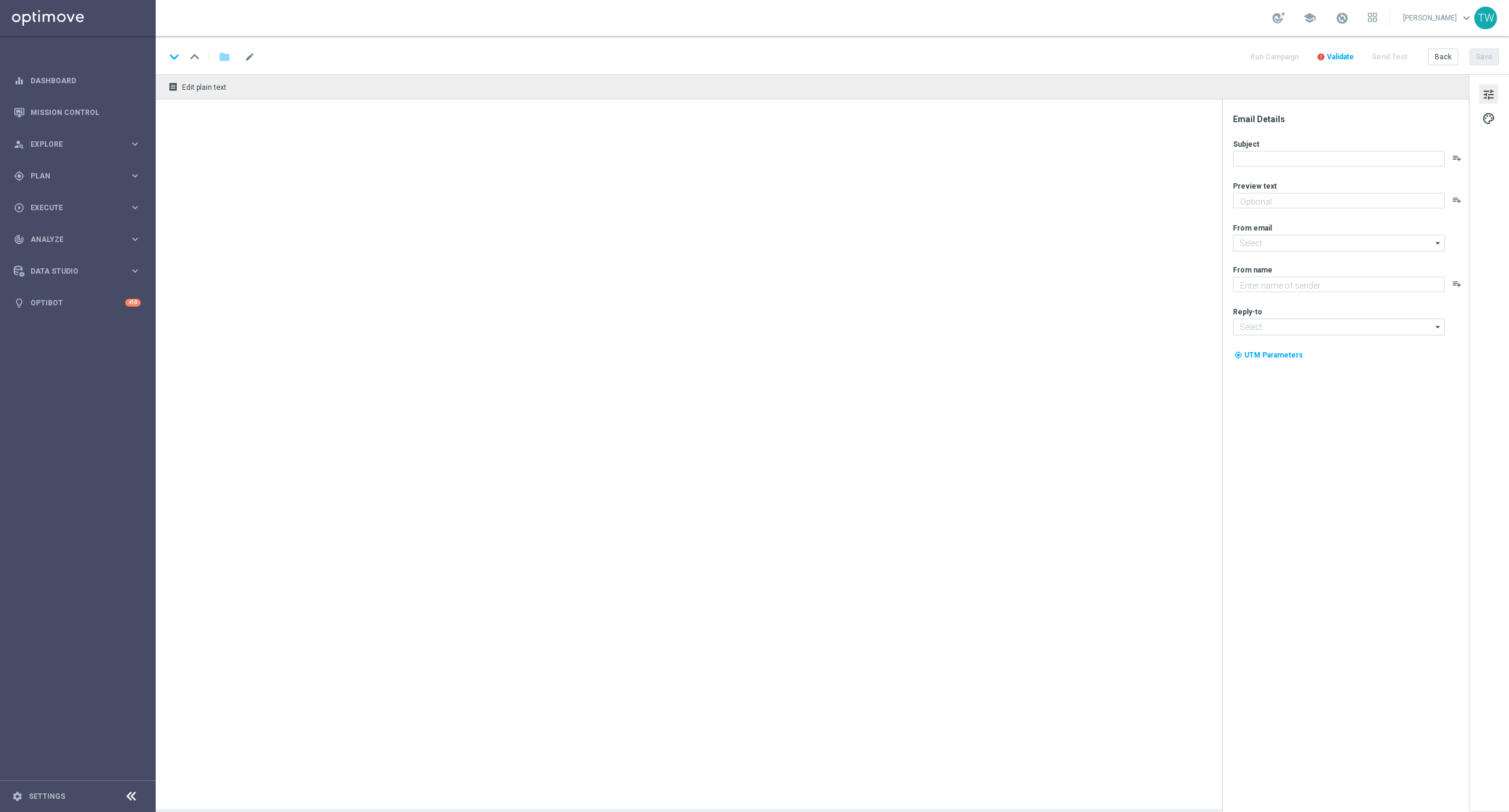
type textarea "Your turn to get matched!"
type input "[EMAIL_ADDRESS][DOMAIN_NAME]"
type textarea "KenoGO"
type input "[EMAIL_ADDRESS][DOMAIN_NAME]"
type textarea "Your turn to get matched!"
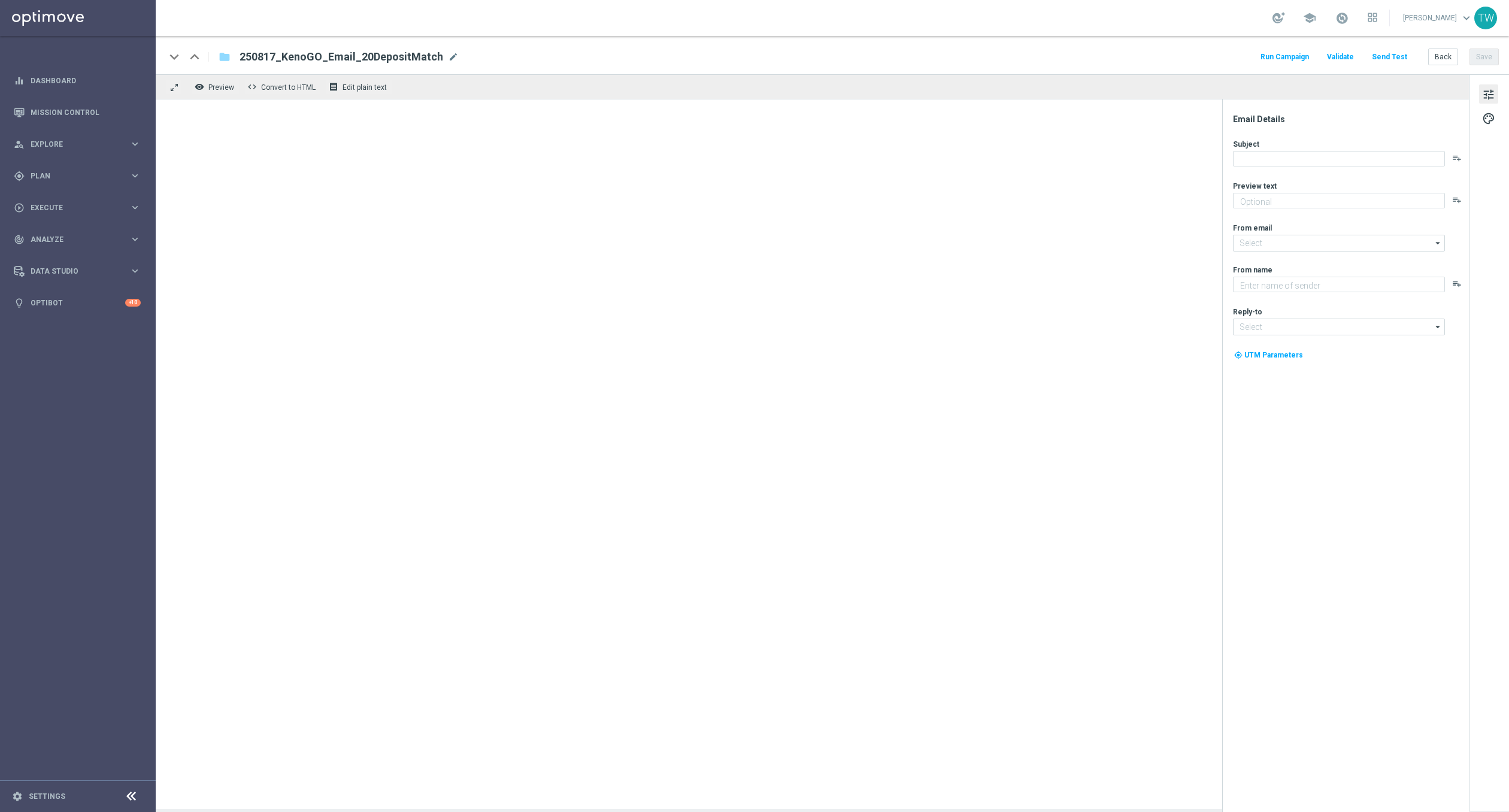
type input "[EMAIL_ADDRESS][DOMAIN_NAME]"
type textarea "KenoGO"
type input "[EMAIL_ADDRESS][DOMAIN_NAME]"
type textarea "Your turn to get matched!"
type input "[EMAIL_ADDRESS][DOMAIN_NAME]"
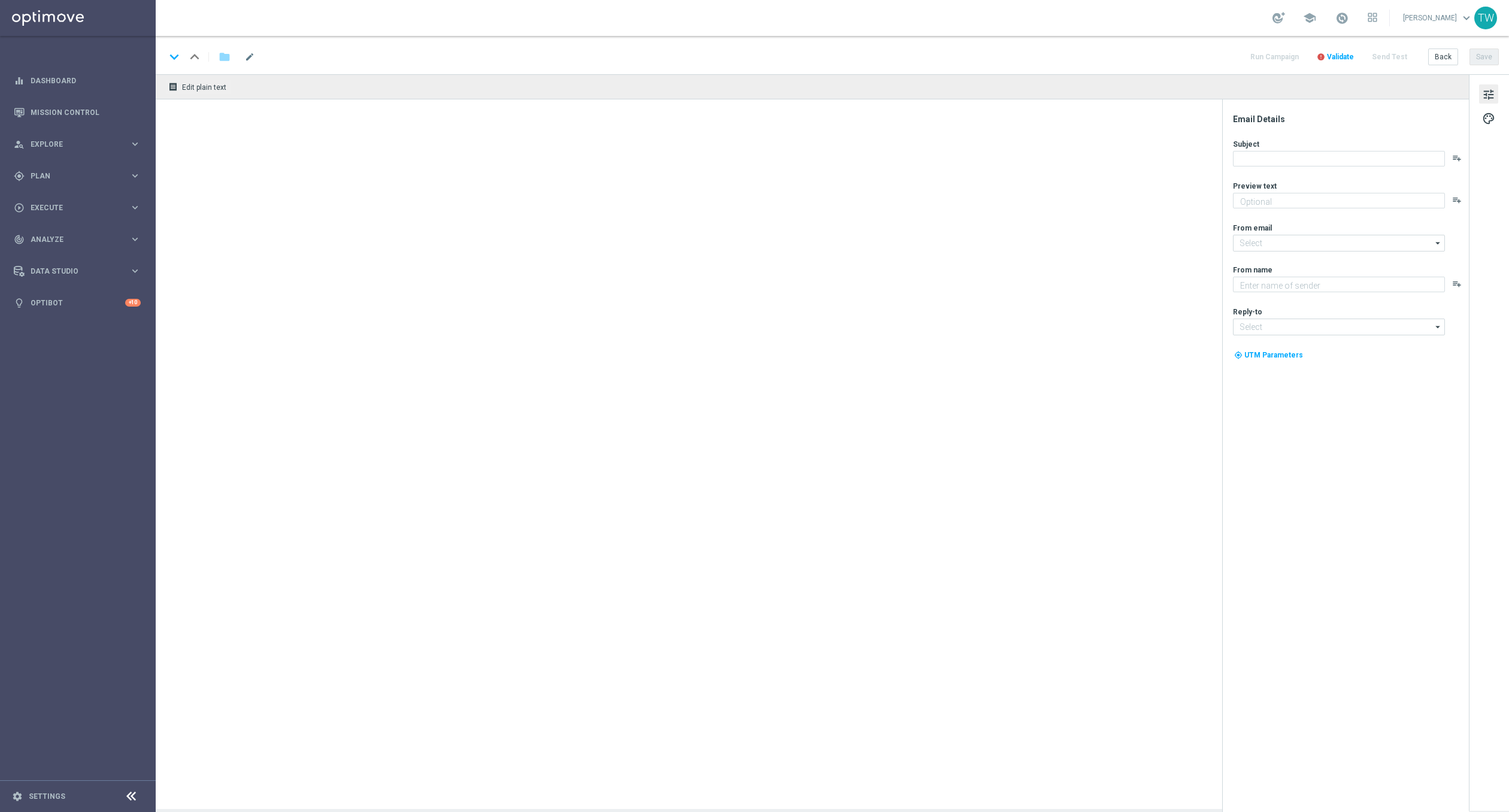
type textarea "KenoGO"
type input "[EMAIL_ADDRESS][DOMAIN_NAME]"
